Goal: Task Accomplishment & Management: Use online tool/utility

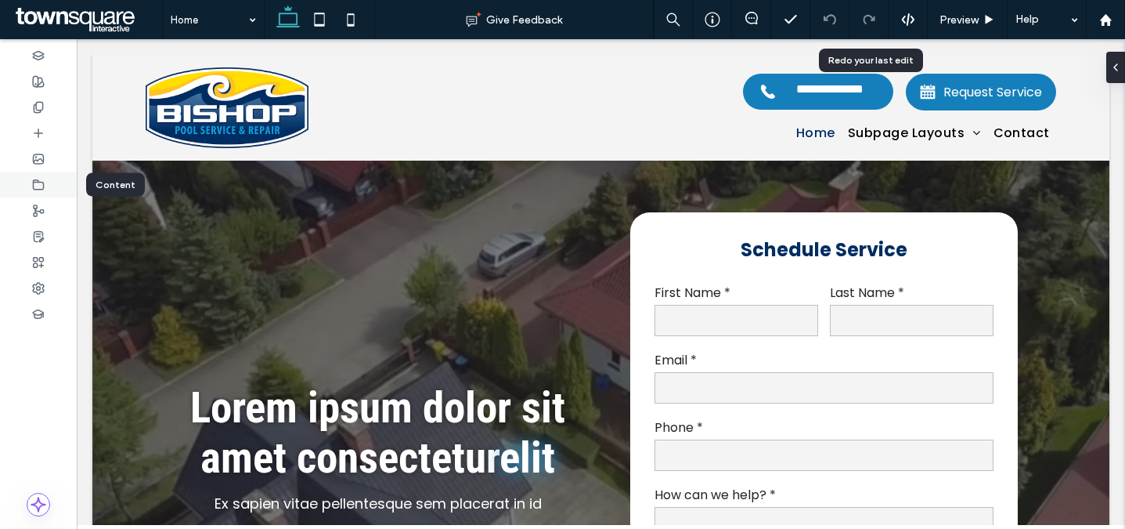
click at [41, 175] on div at bounding box center [38, 184] width 77 height 26
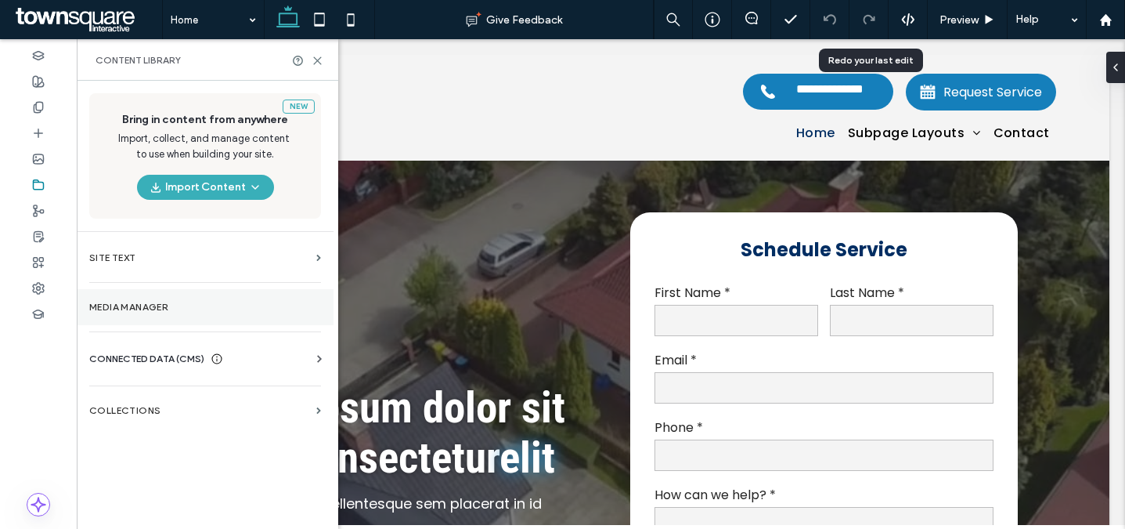
click at [180, 300] on section "Media Manager" at bounding box center [205, 307] width 257 height 36
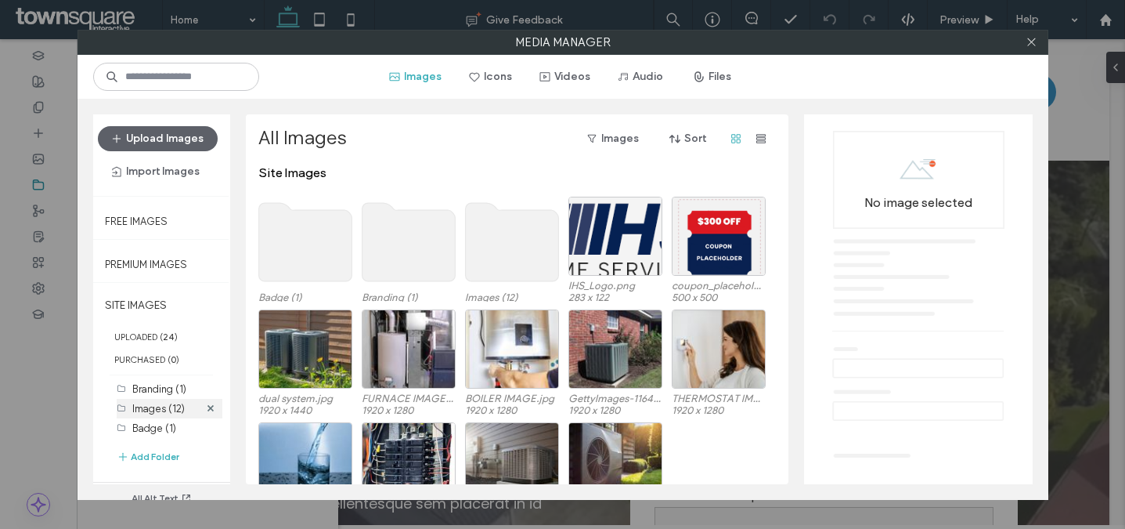
click at [172, 402] on label "Images (12)" at bounding box center [158, 408] width 52 height 12
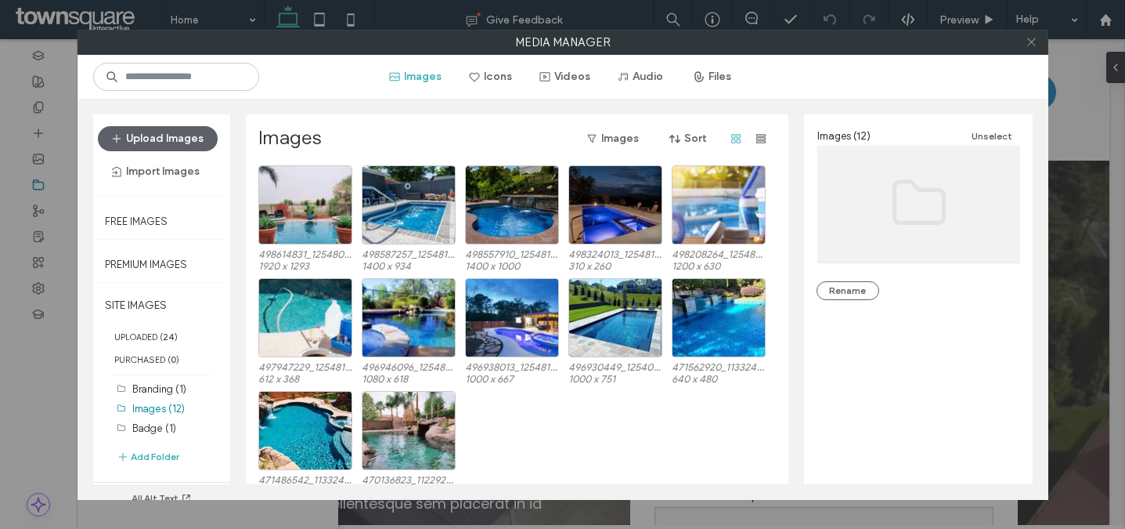
click at [1030, 52] on span at bounding box center [1032, 42] width 12 height 23
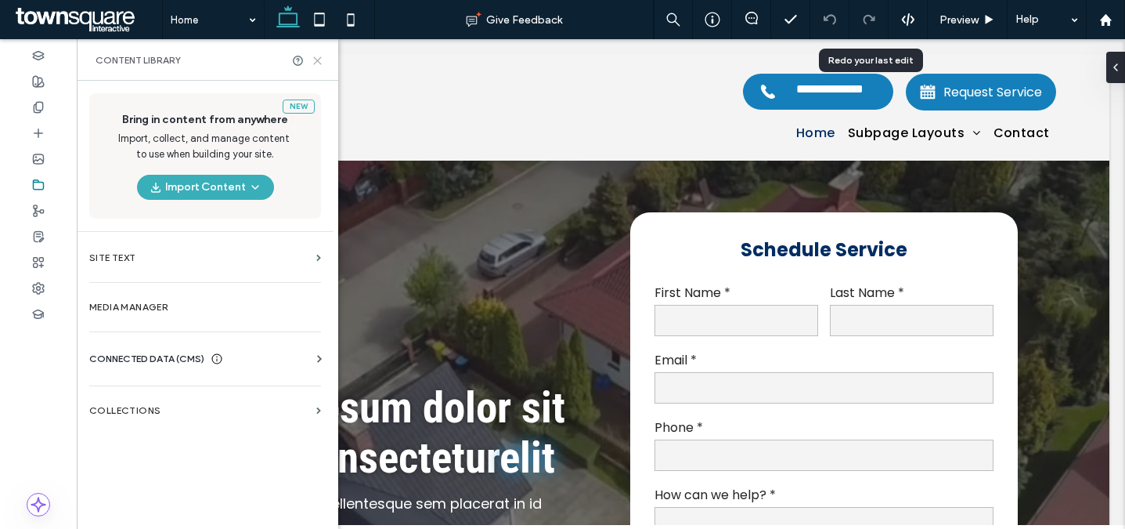
click at [319, 59] on use at bounding box center [317, 60] width 7 height 7
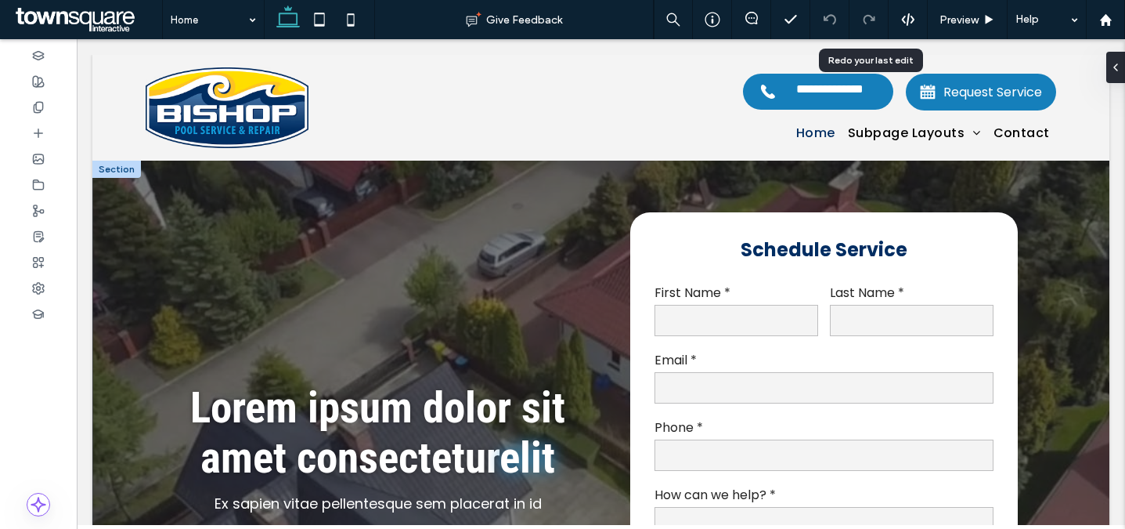
click at [130, 175] on div at bounding box center [116, 169] width 49 height 17
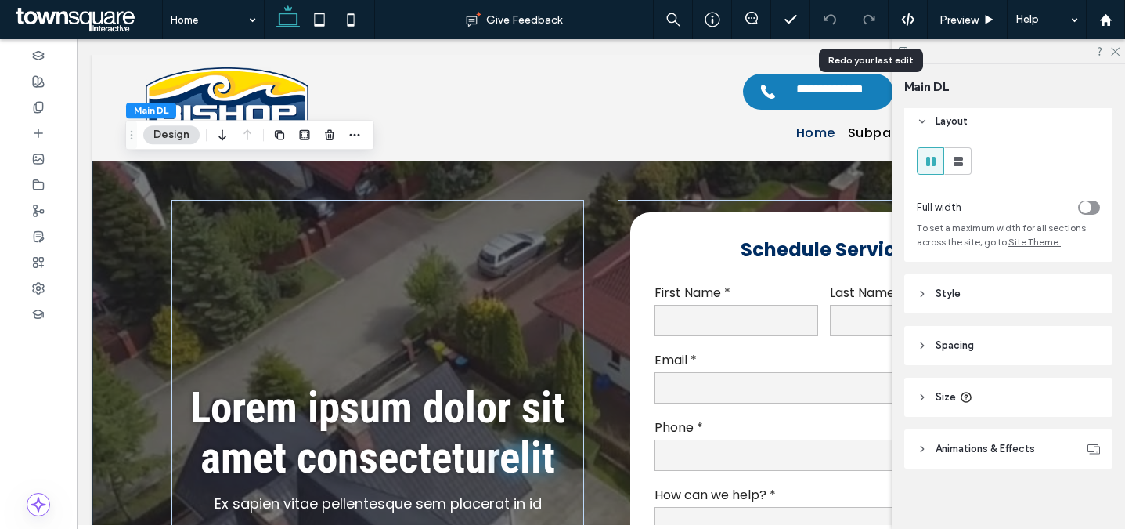
scroll to position [16, 0]
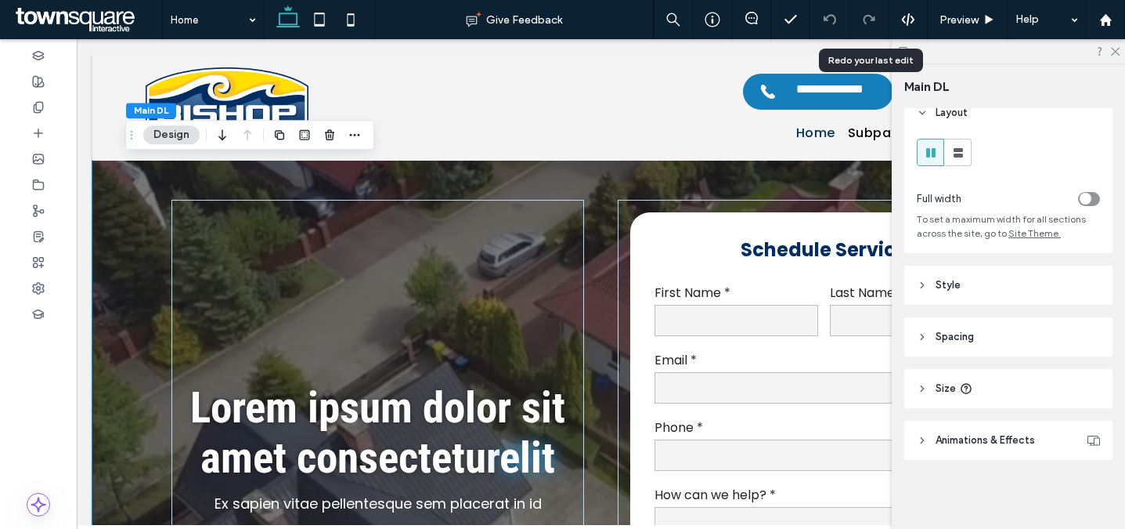
click at [1024, 289] on header "Style" at bounding box center [1008, 284] width 208 height 39
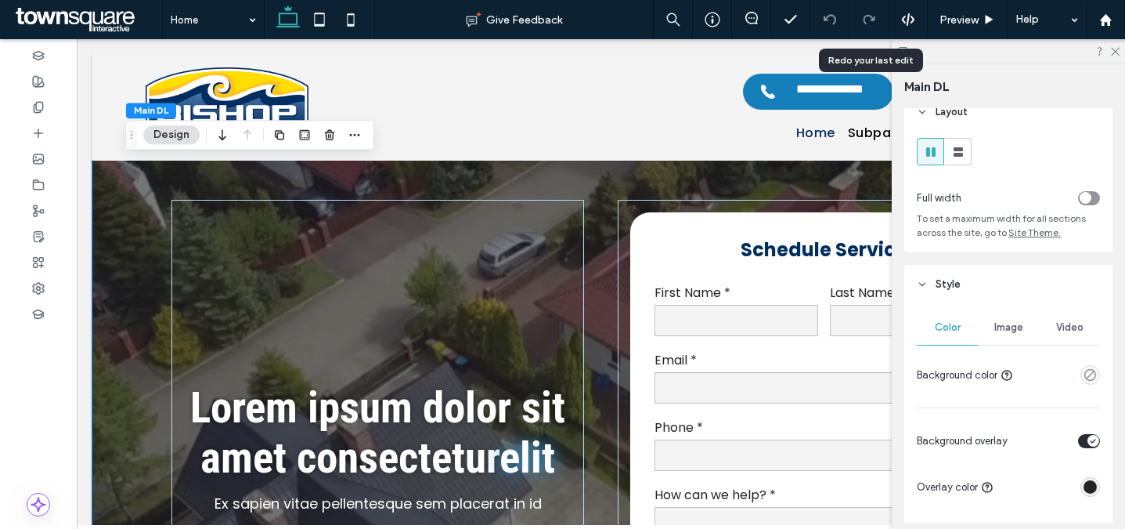
click at [1014, 333] on span "Image" at bounding box center [1008, 327] width 29 height 13
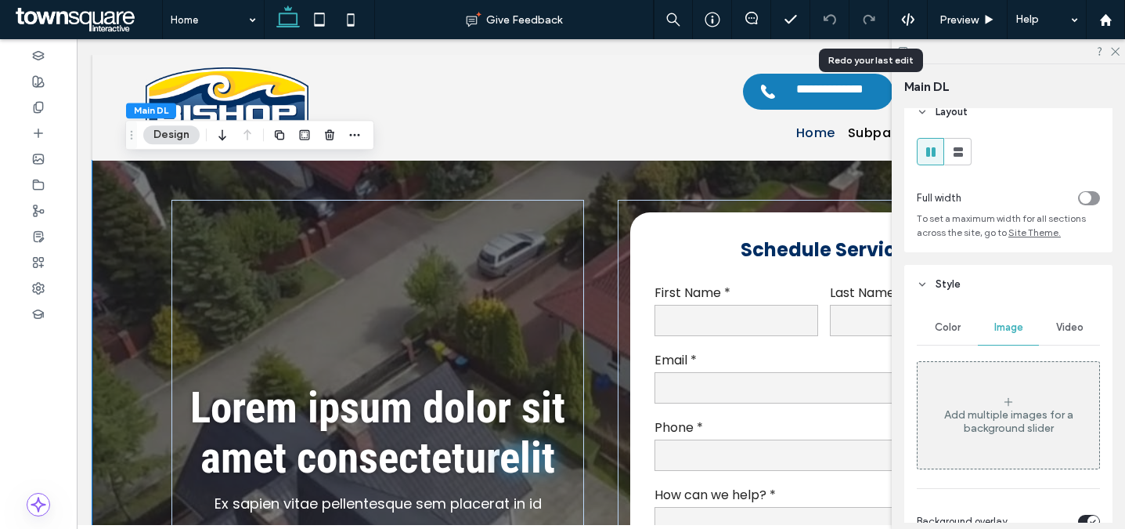
click at [1064, 338] on div "Video" at bounding box center [1069, 327] width 61 height 34
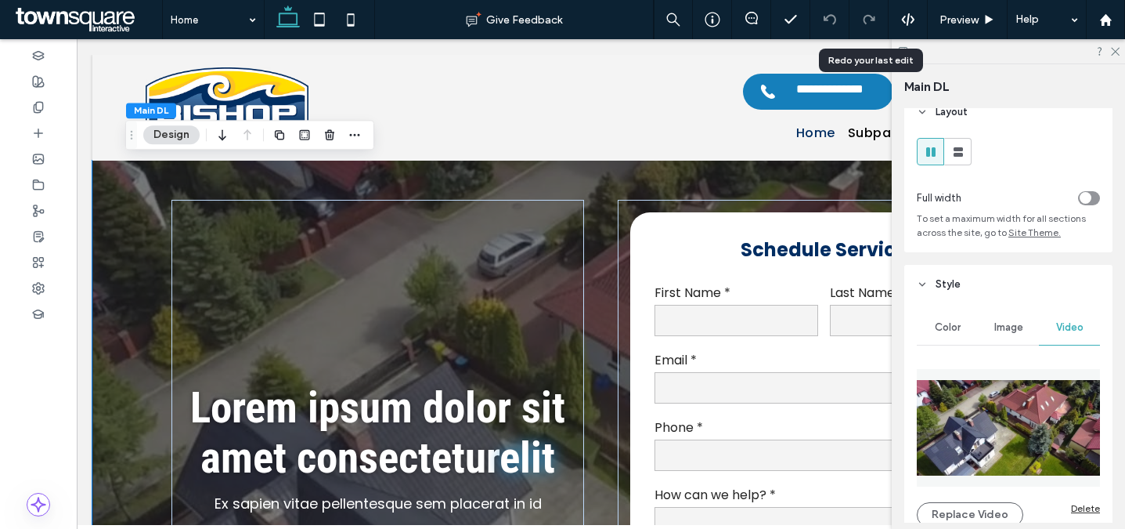
scroll to position [339, 0]
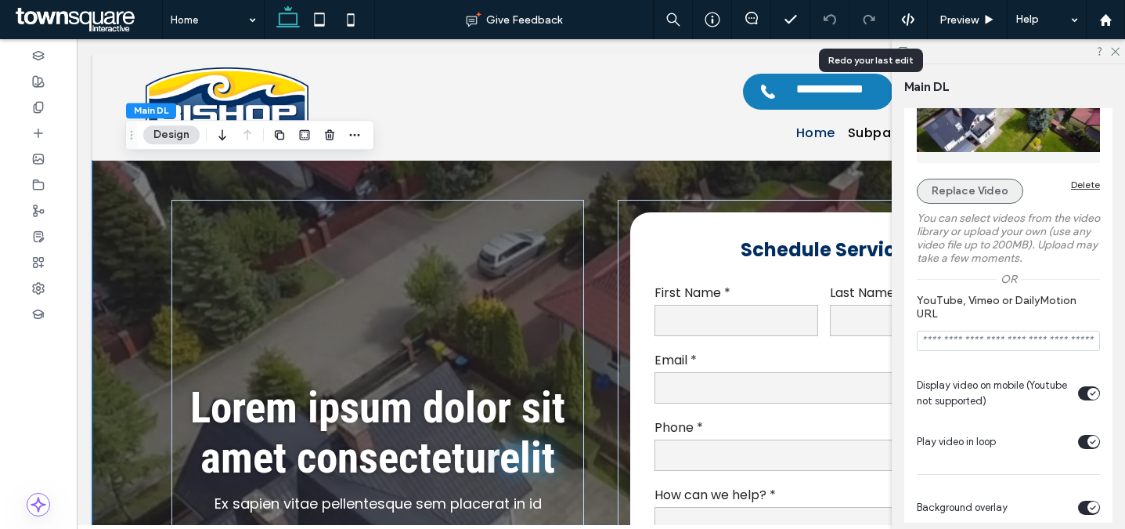
click at [981, 189] on button "Replace Video" at bounding box center [970, 191] width 106 height 25
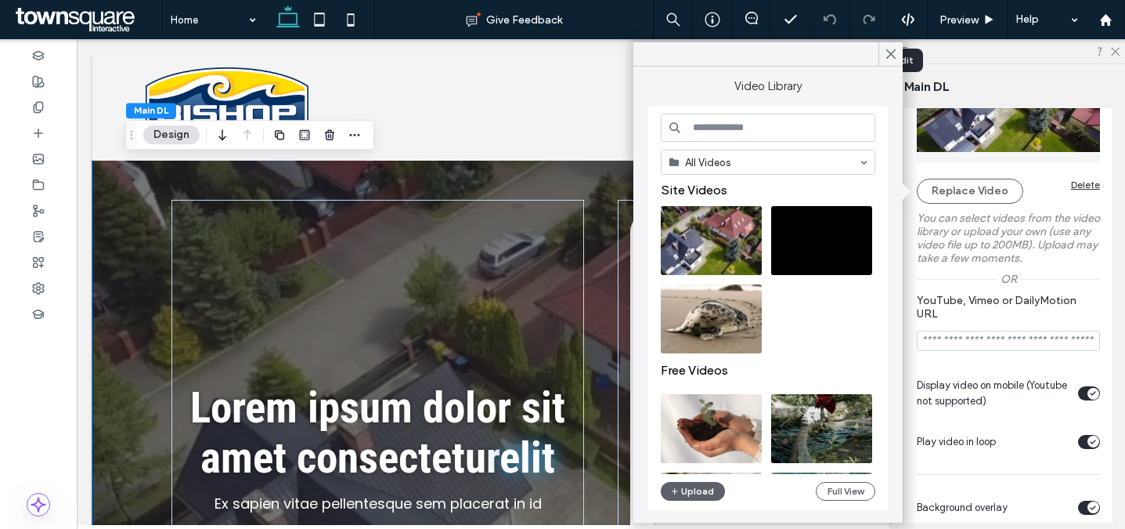
click at [780, 125] on input at bounding box center [768, 128] width 215 height 28
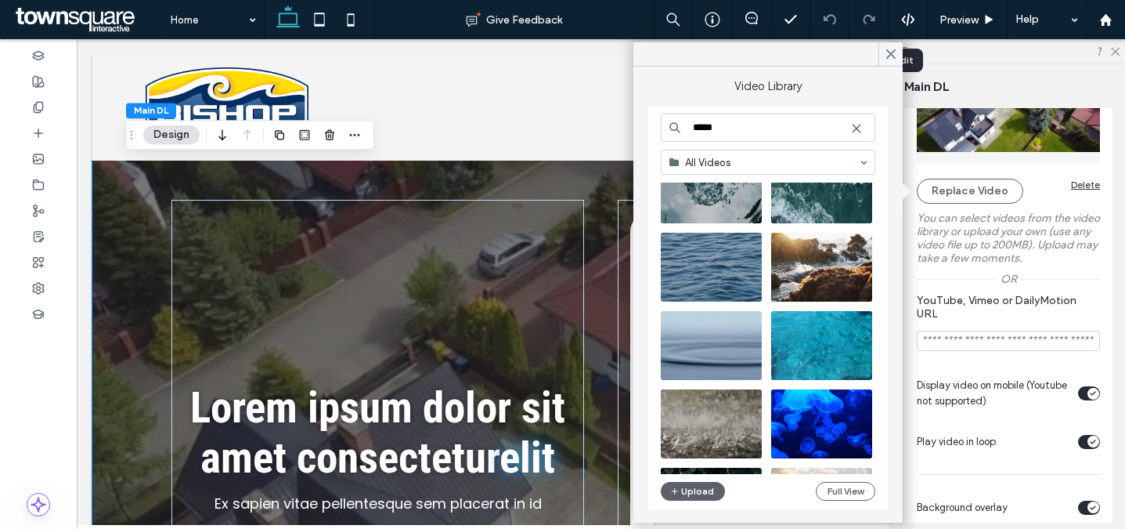
scroll to position [0, 0]
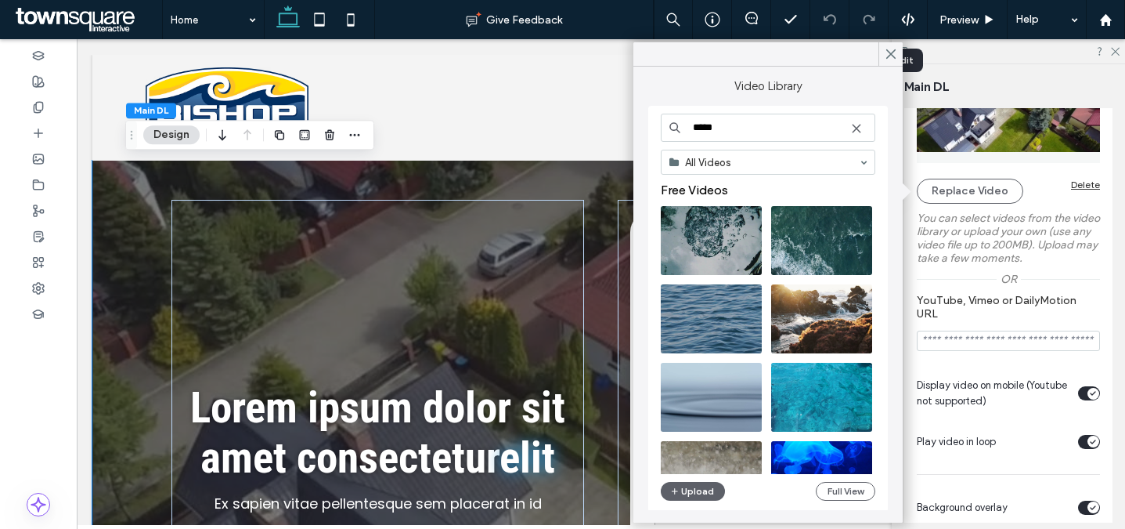
click at [734, 135] on input "*****" at bounding box center [768, 128] width 215 height 28
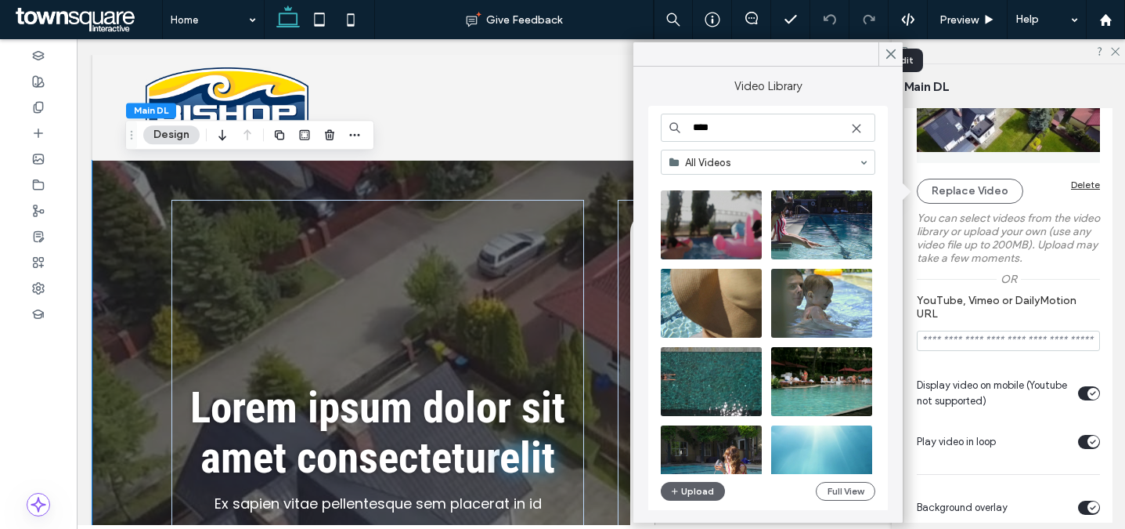
scroll to position [393, 0]
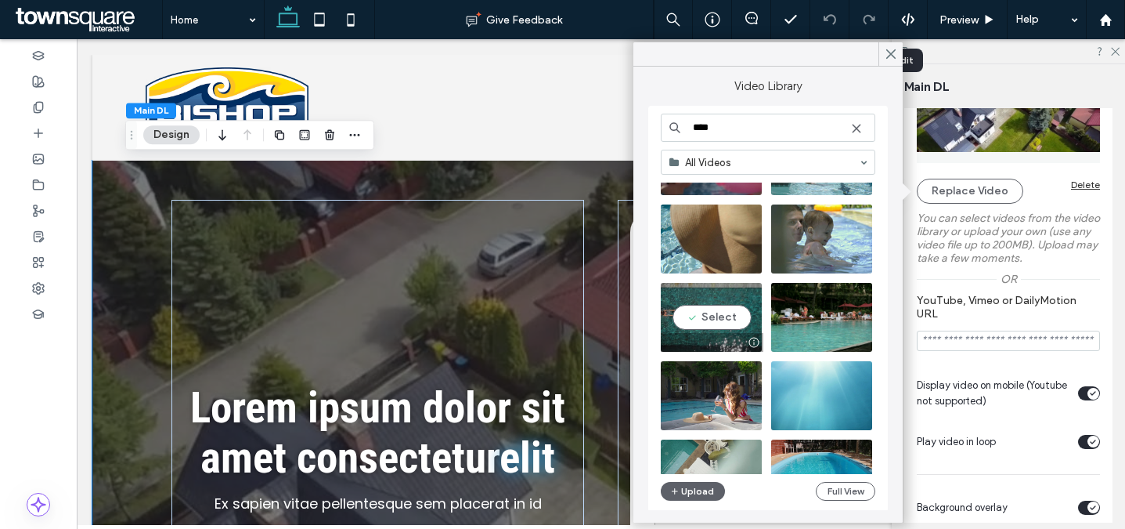
type input "****"
click at [738, 327] on video at bounding box center [711, 317] width 101 height 69
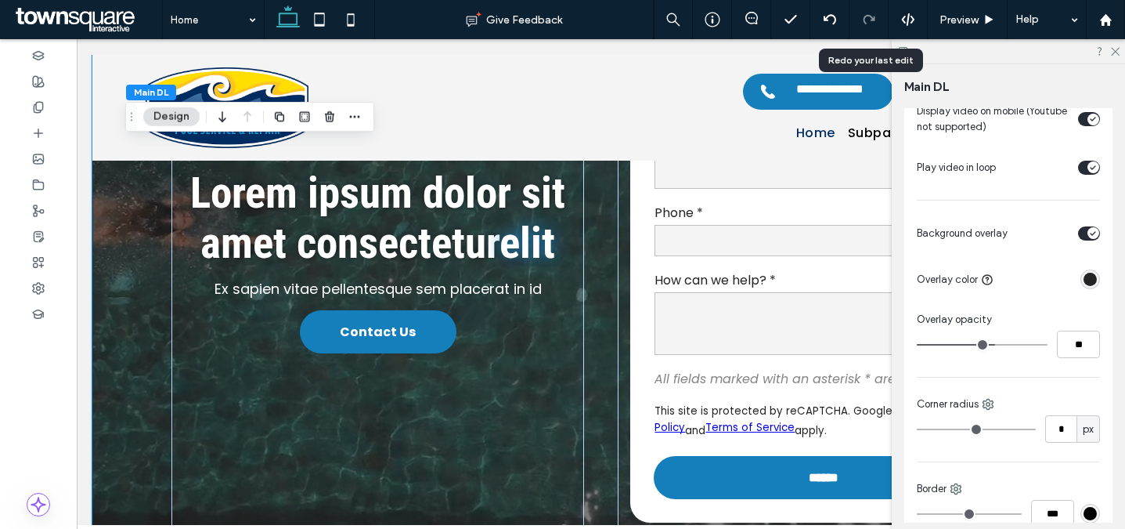
scroll to position [663, 0]
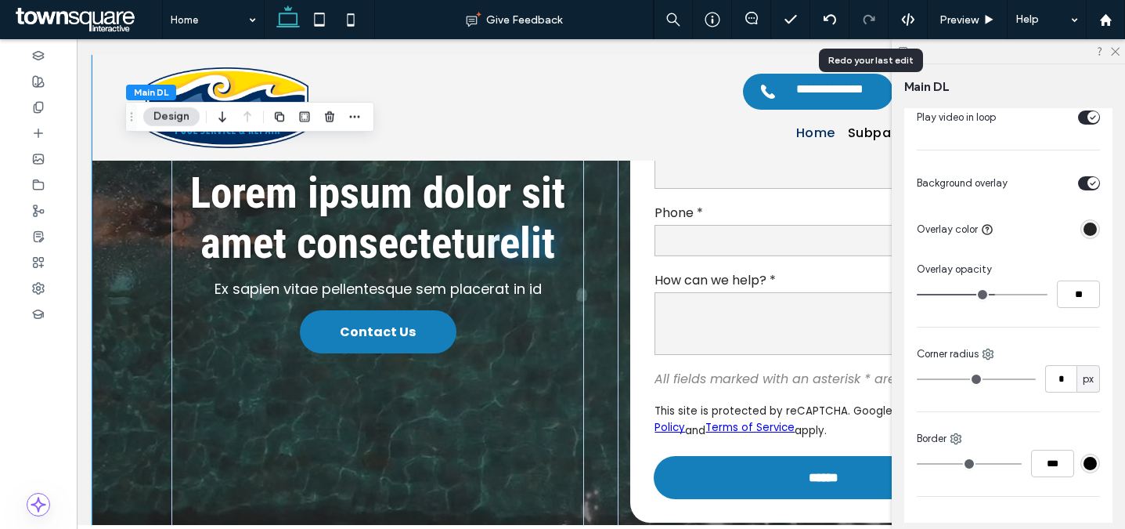
click at [1088, 187] on div "toggle" at bounding box center [1094, 183] width 12 height 12
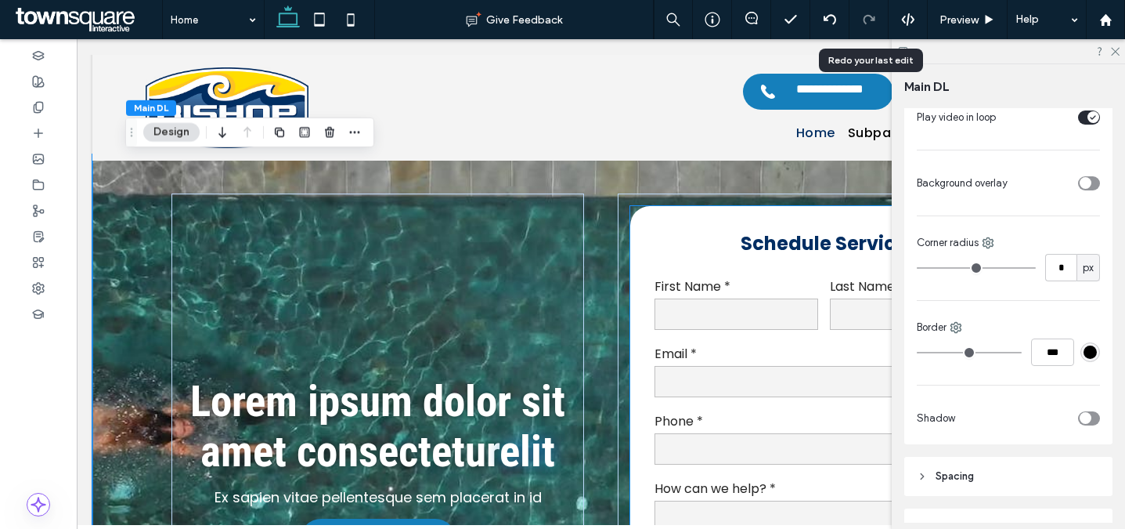
scroll to position [0, 0]
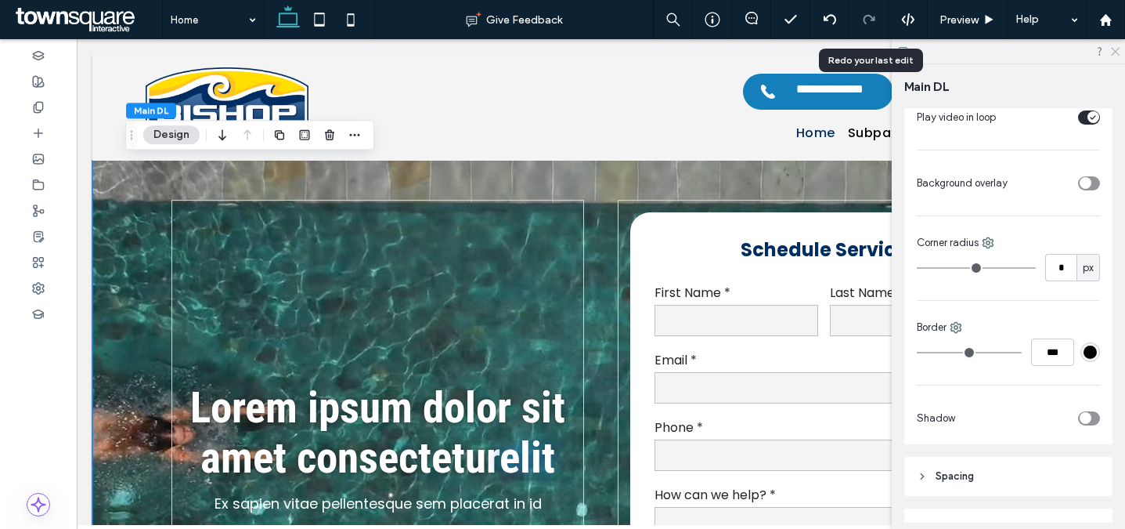
click at [1114, 51] on icon at bounding box center [1115, 50] width 10 height 10
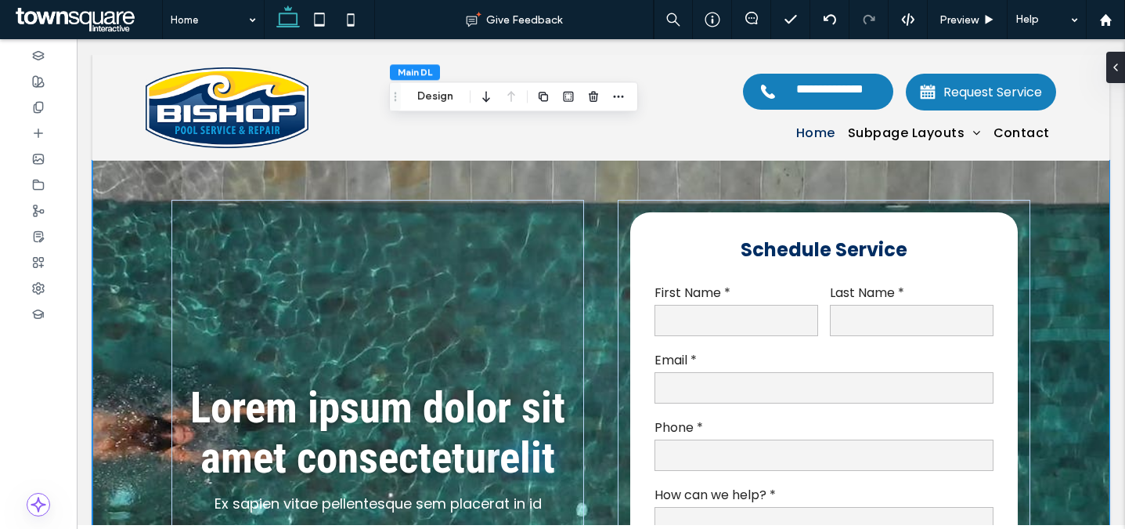
drag, startPoint x: 139, startPoint y: 135, endPoint x: 399, endPoint y: 93, distance: 263.2
click at [399, 93] on span "Drag" at bounding box center [395, 96] width 28 height 11
